Goal: Task Accomplishment & Management: Use online tool/utility

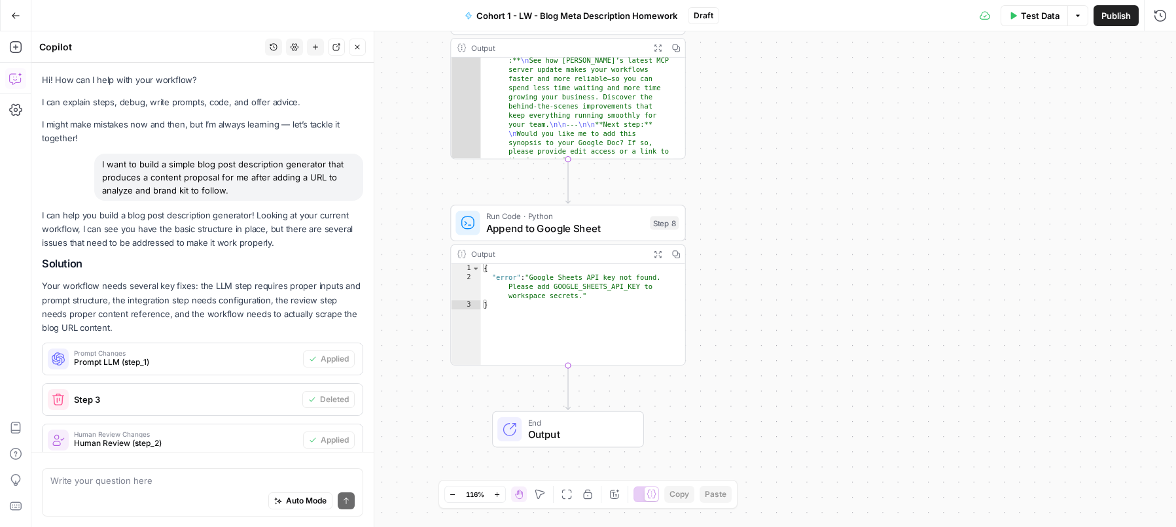
scroll to position [3176, 0]
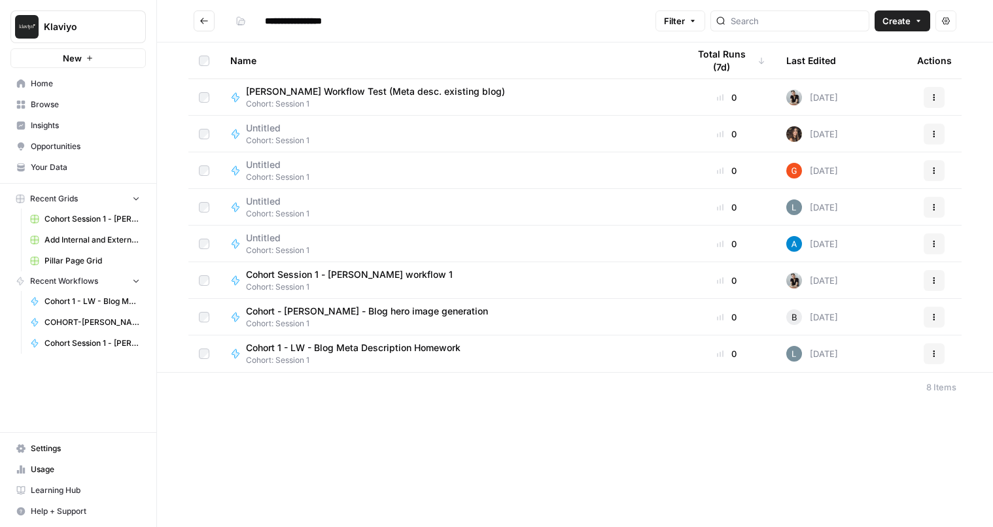
click at [553, 8] on header "**********" at bounding box center [575, 21] width 836 height 43
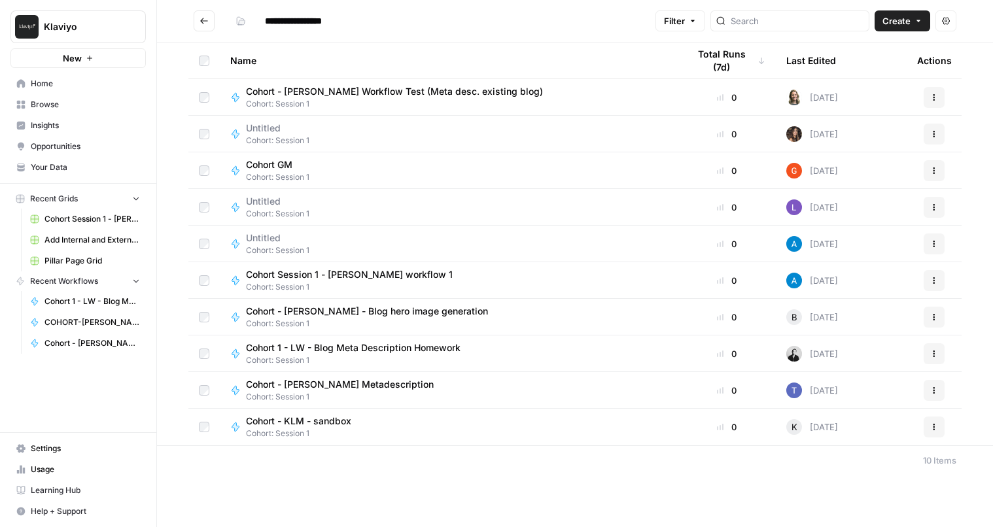
click at [417, 349] on span "Cohort 1 - LW - Blog Meta Description Homework" at bounding box center [353, 348] width 215 height 13
type input "**********"
click at [903, 29] on button "Create" at bounding box center [903, 20] width 56 height 21
click at [867, 73] on span "Workflow" at bounding box center [877, 69] width 73 height 13
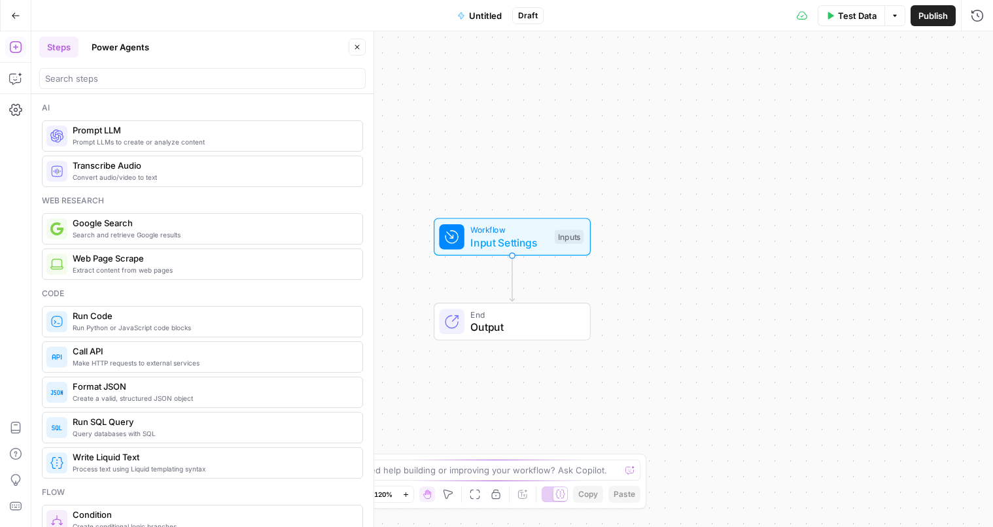
click at [488, 18] on span "Untitled" at bounding box center [485, 15] width 33 height 13
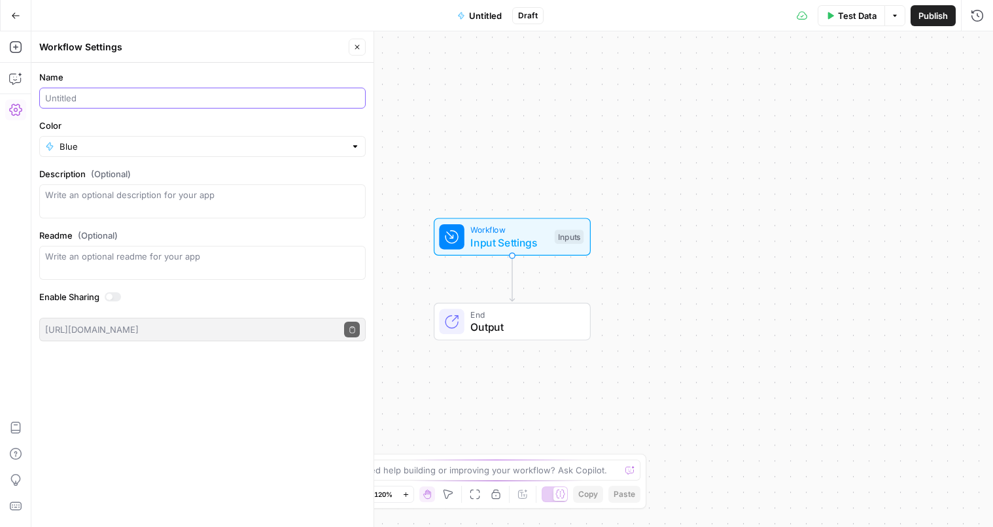
click at [124, 98] on input "Name" at bounding box center [202, 98] width 315 height 13
type input "Cohort 1 - Brand FAQ Generator (LW)"
click at [505, 105] on div "Workflow Input Settings Inputs End Output" at bounding box center [512, 279] width 962 height 496
click at [358, 44] on icon "button" at bounding box center [357, 47] width 8 height 8
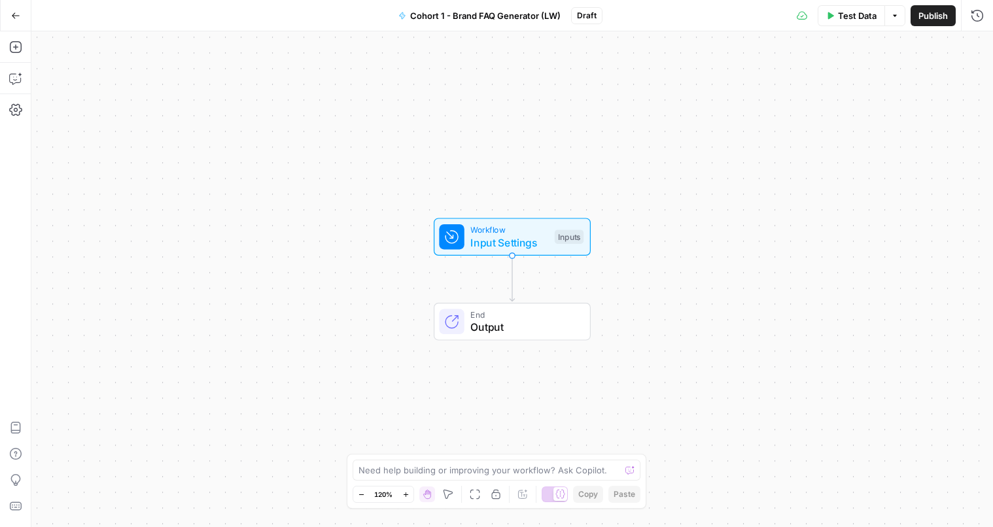
click at [533, 245] on span "Input Settings" at bounding box center [509, 243] width 78 height 16
click at [864, 87] on span "Add Field" at bounding box center [846, 88] width 38 height 13
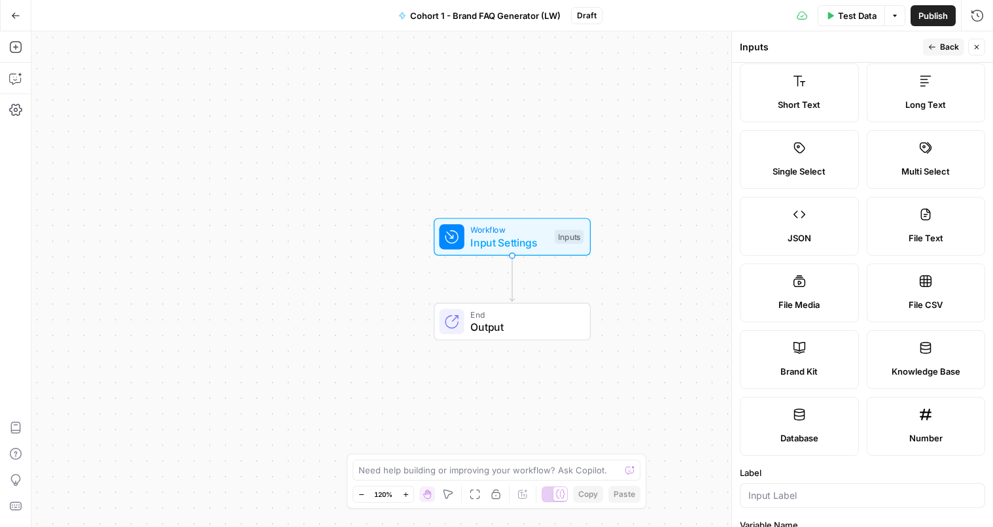
scroll to position [25, 0]
click at [805, 344] on label "Brand Kit" at bounding box center [799, 359] width 119 height 59
type input "Brand Kit"
type input "brand_kit"
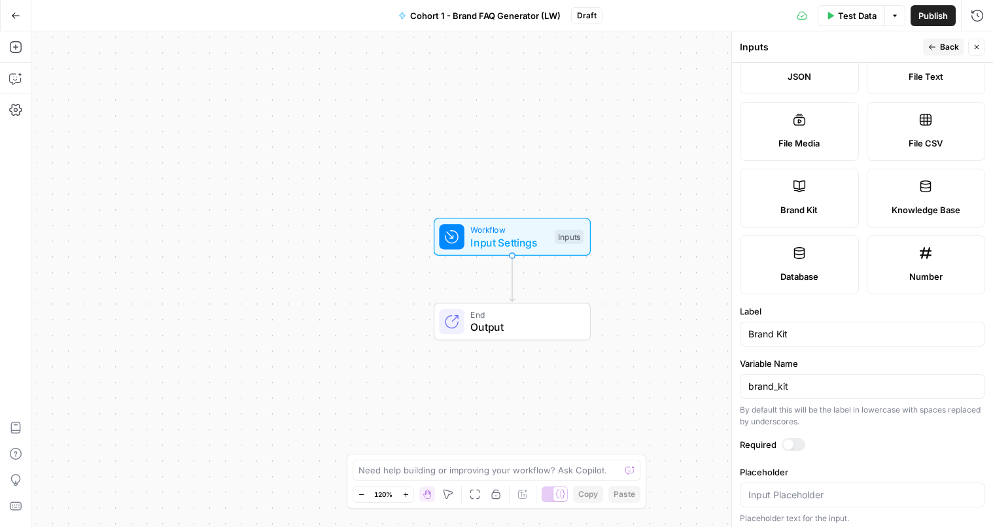
scroll to position [188, 0]
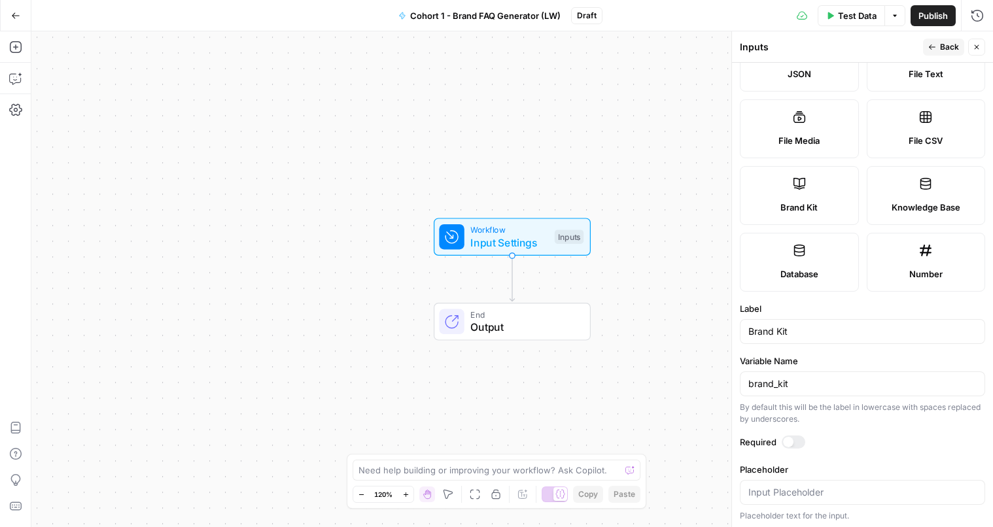
click at [792, 444] on div at bounding box center [788, 442] width 10 height 10
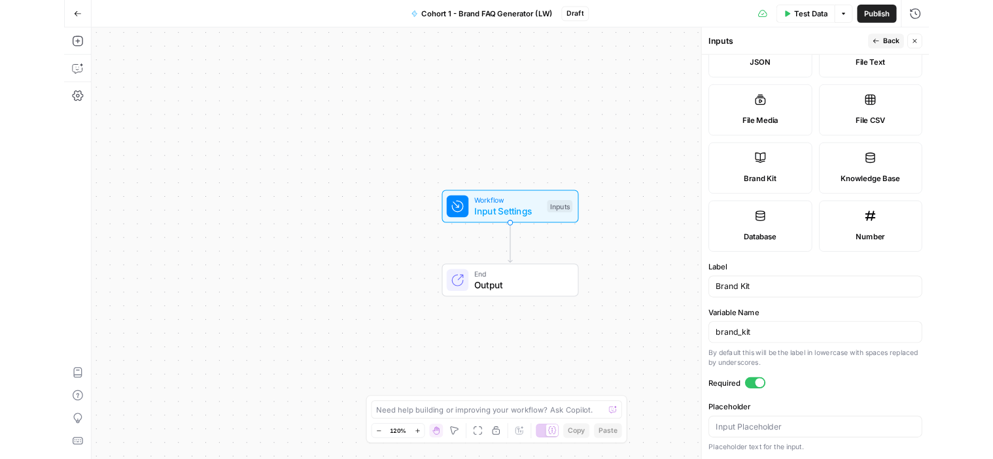
scroll to position [0, 0]
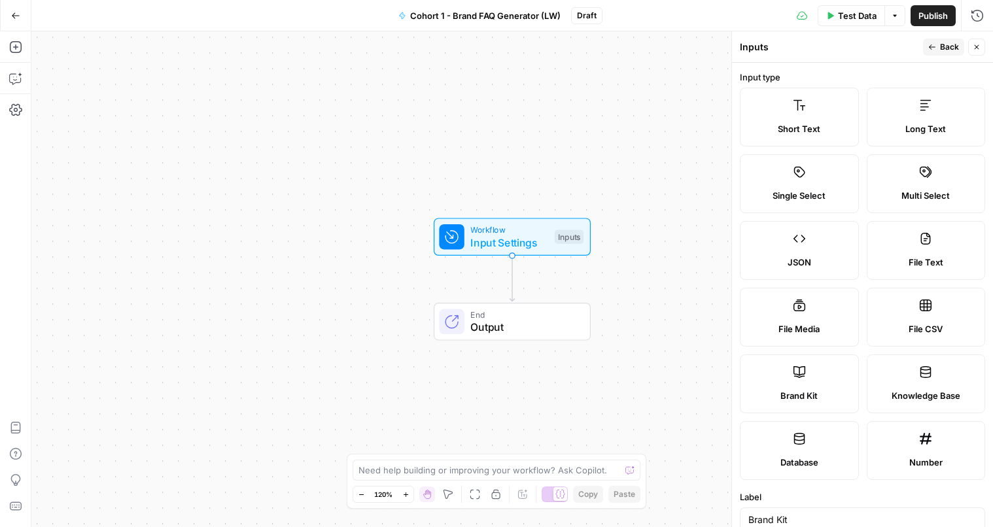
click at [950, 50] on span "Back" at bounding box center [949, 47] width 19 height 12
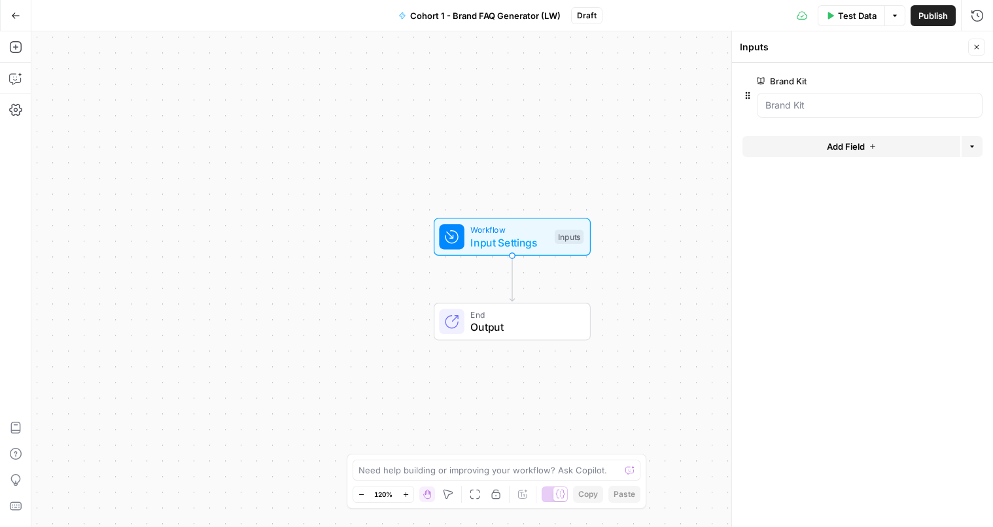
click at [855, 148] on span "Add Field" at bounding box center [846, 146] width 38 height 13
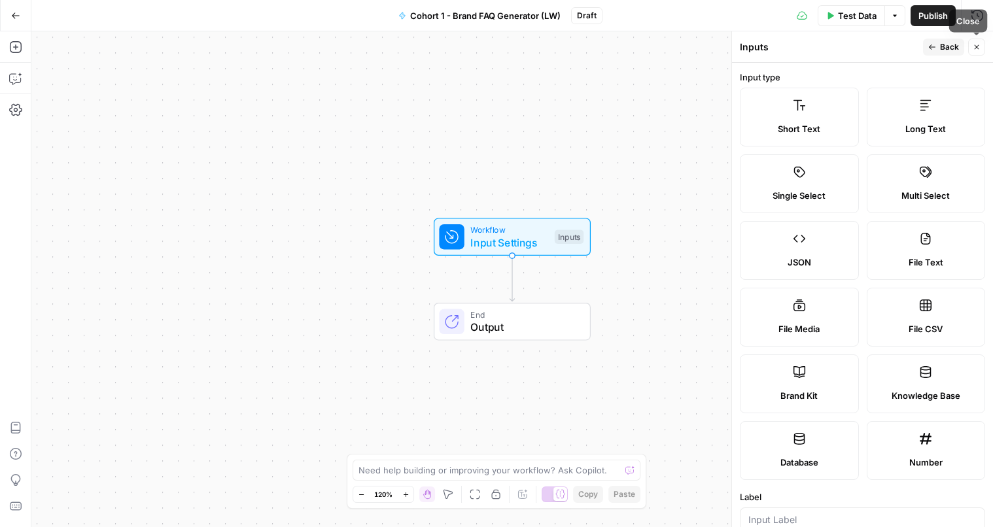
click at [974, 48] on icon "button" at bounding box center [977, 47] width 8 height 8
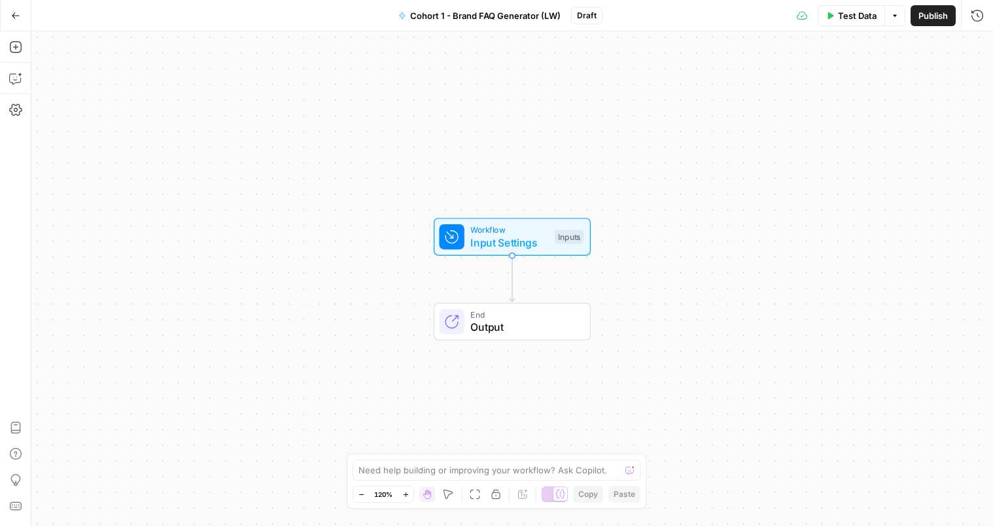
click at [573, 230] on div "Inputs" at bounding box center [569, 237] width 29 height 14
click at [978, 46] on icon "button" at bounding box center [977, 47] width 8 height 8
click at [15, 43] on icon "button" at bounding box center [15, 47] width 13 height 13
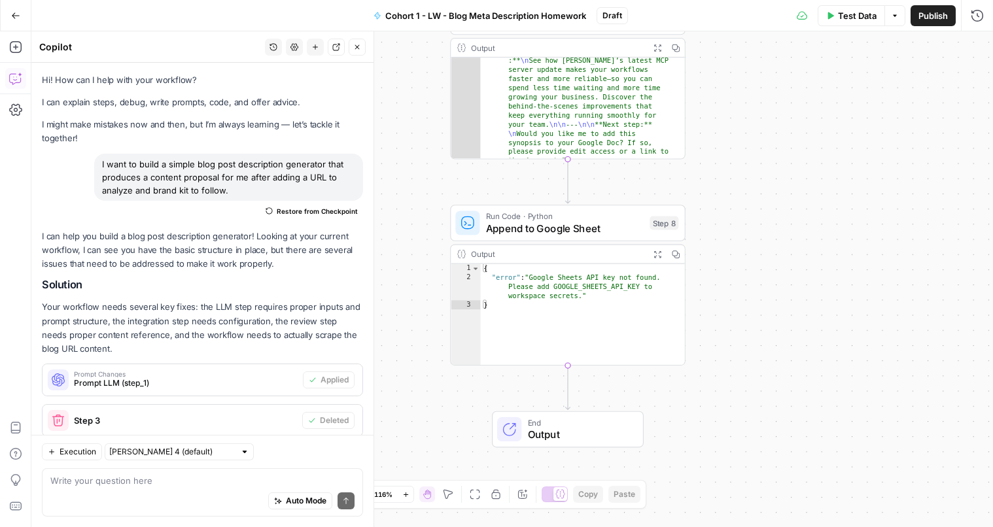
scroll to position [3176, 0]
